Goal: Navigation & Orientation: Find specific page/section

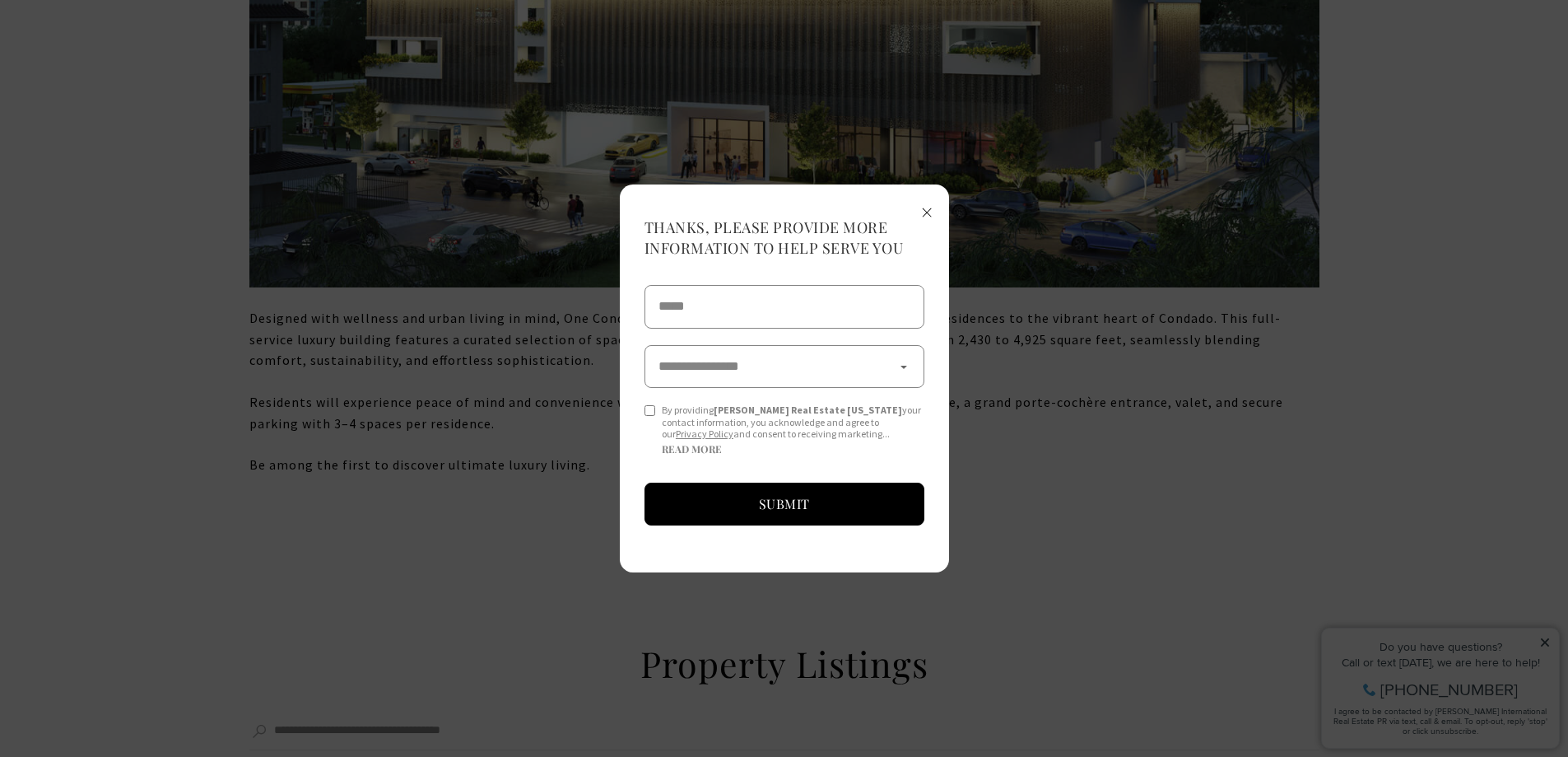
scroll to position [1721, 0]
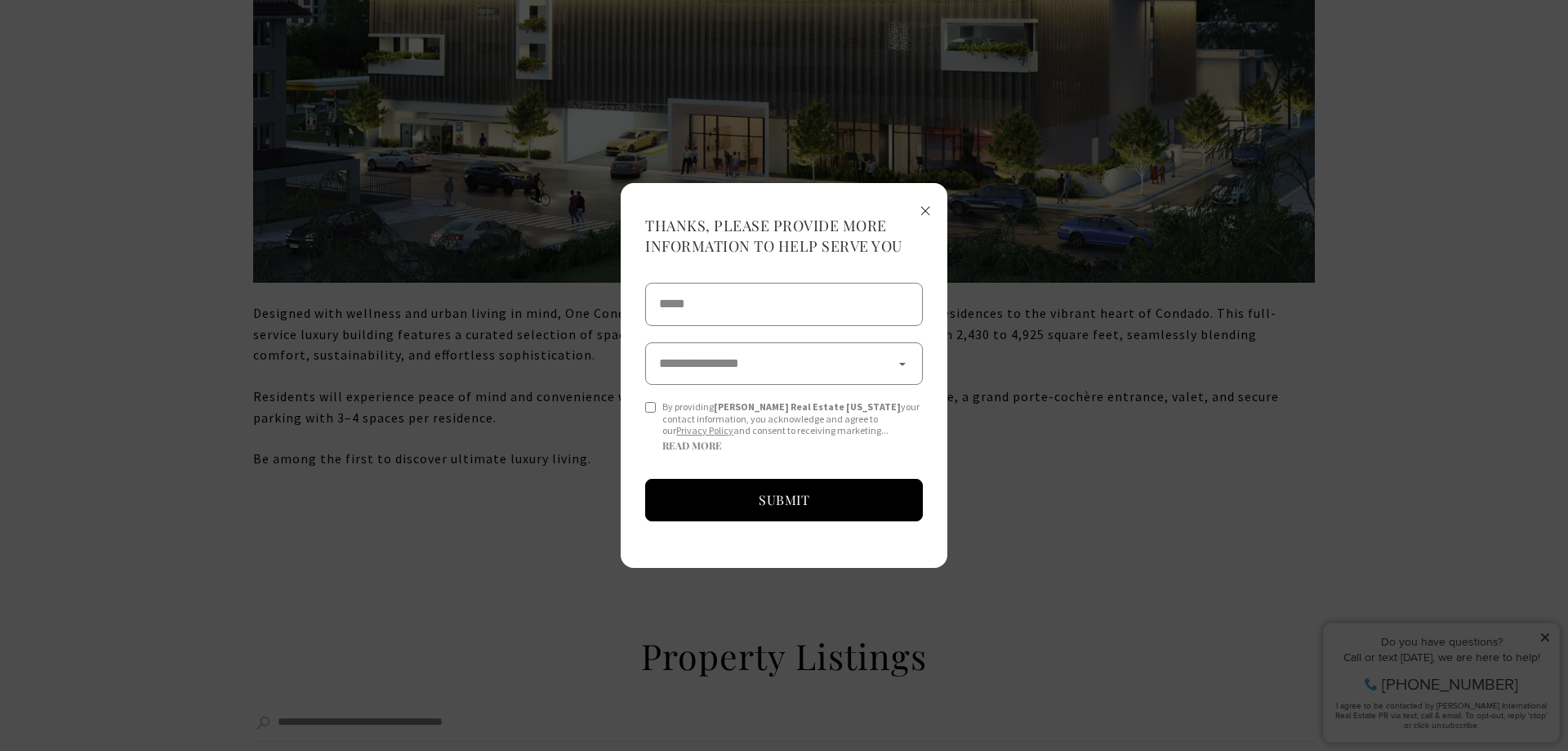
click at [925, 208] on span "×" at bounding box center [925, 209] width 11 height 30
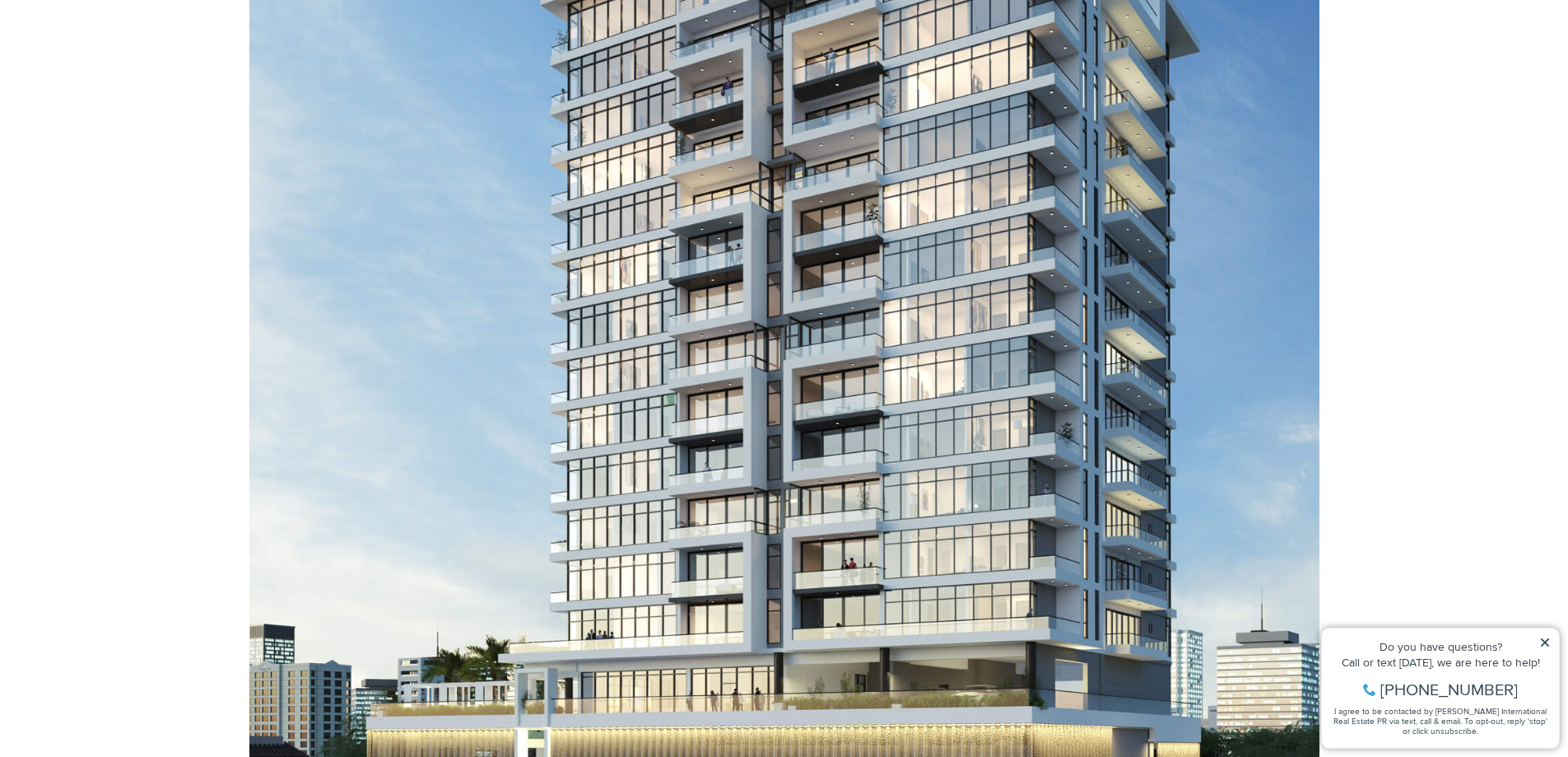
scroll to position [979, 0]
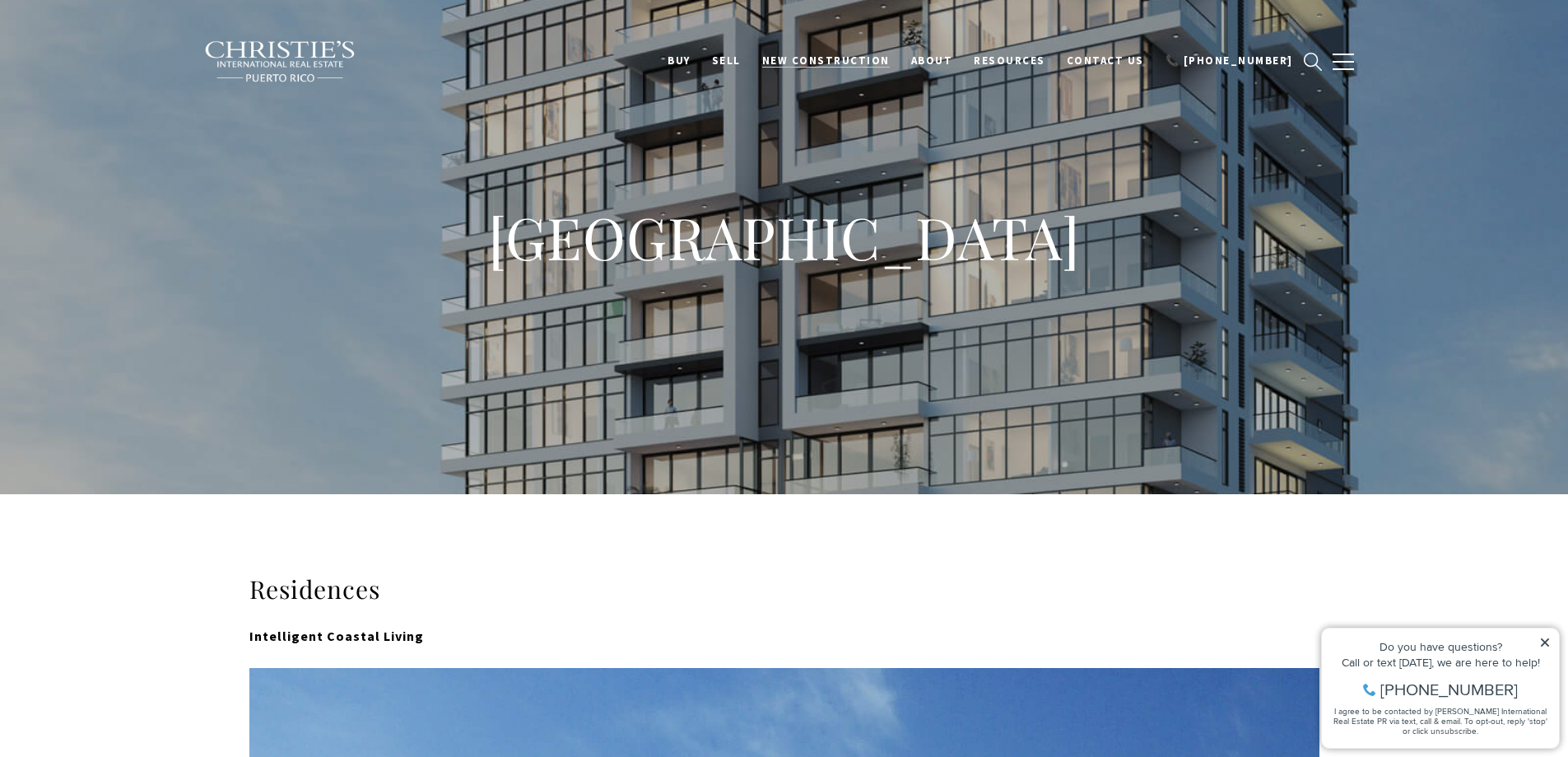
click at [860, 58] on span "New Construction" at bounding box center [825, 61] width 128 height 14
